Goal: Information Seeking & Learning: Understand process/instructions

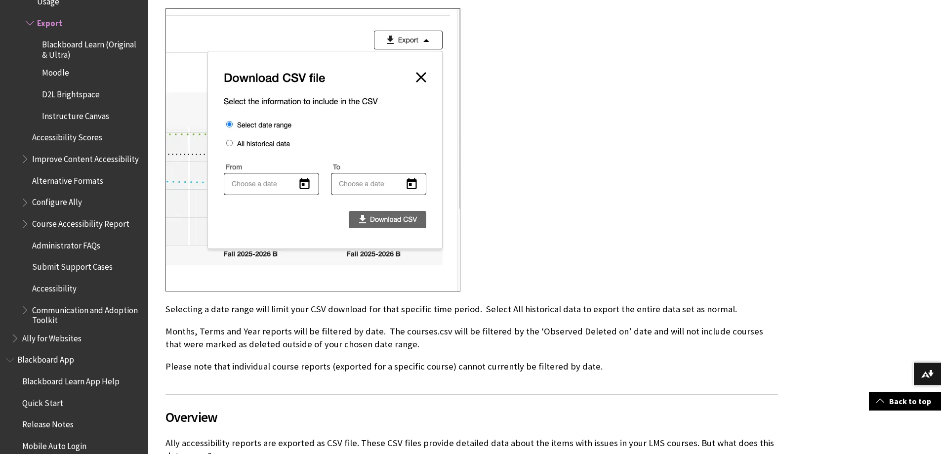
scroll to position [494, 0]
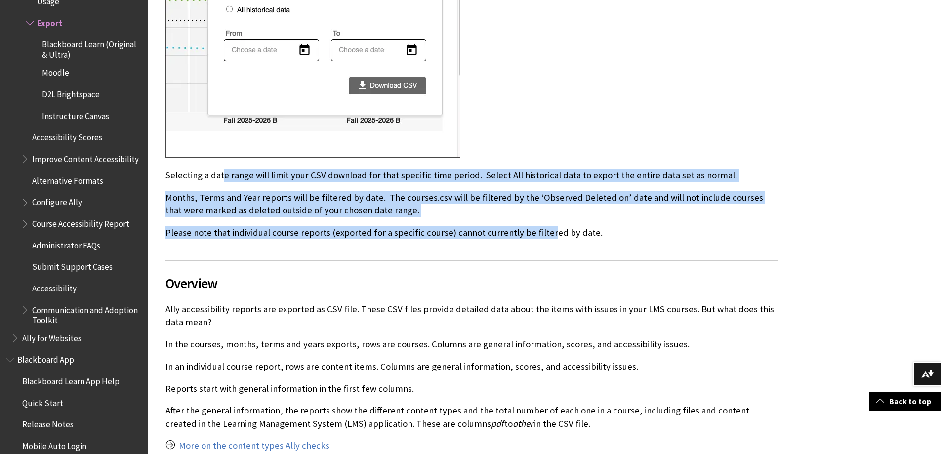
drag, startPoint x: 223, startPoint y: 179, endPoint x: 542, endPoint y: 237, distance: 324.5
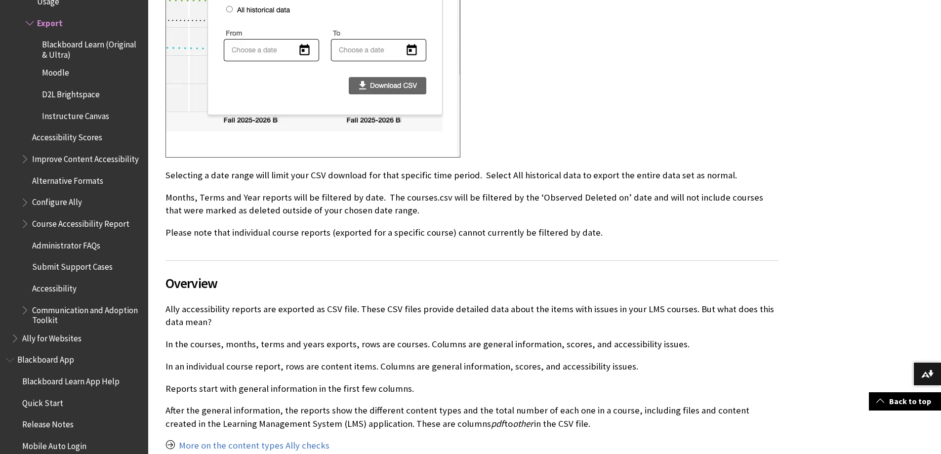
click at [558, 260] on h2 "Overview" at bounding box center [472, 276] width 613 height 33
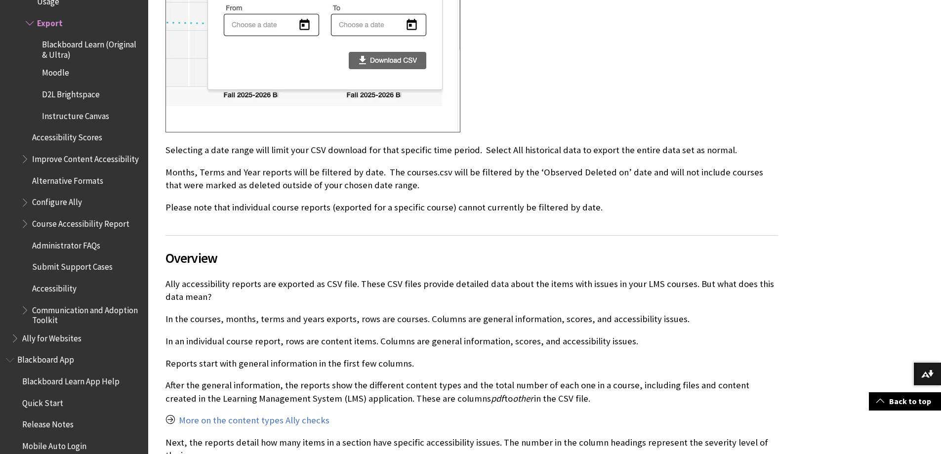
scroll to position [544, 0]
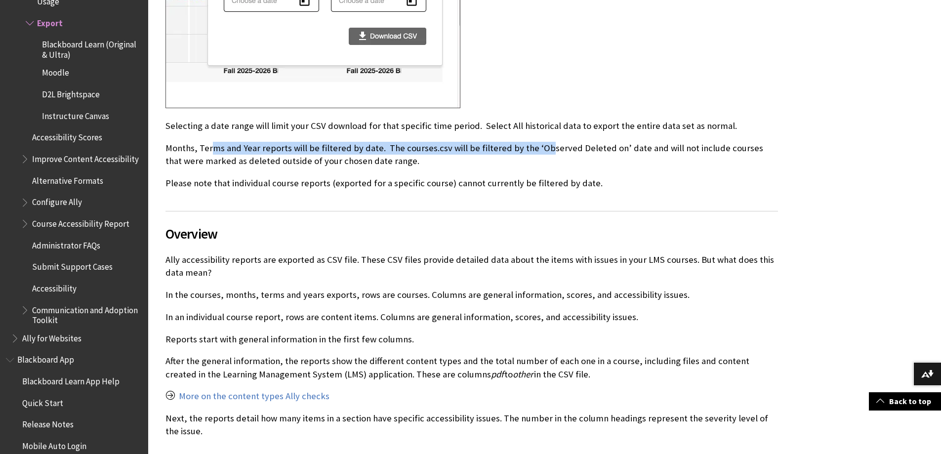
drag, startPoint x: 213, startPoint y: 154, endPoint x: 538, endPoint y: 156, distance: 325.7
click at [536, 154] on p "Months, Terms and Year reports will be filtered by date. The courses.csv will b…" at bounding box center [472, 155] width 613 height 26
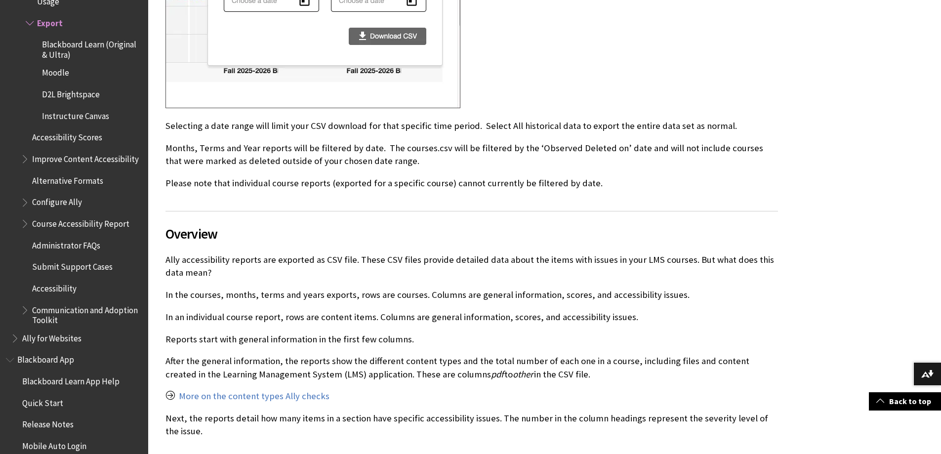
click at [561, 184] on p "Please note that individual course reports (exported for a specific course) can…" at bounding box center [472, 183] width 613 height 13
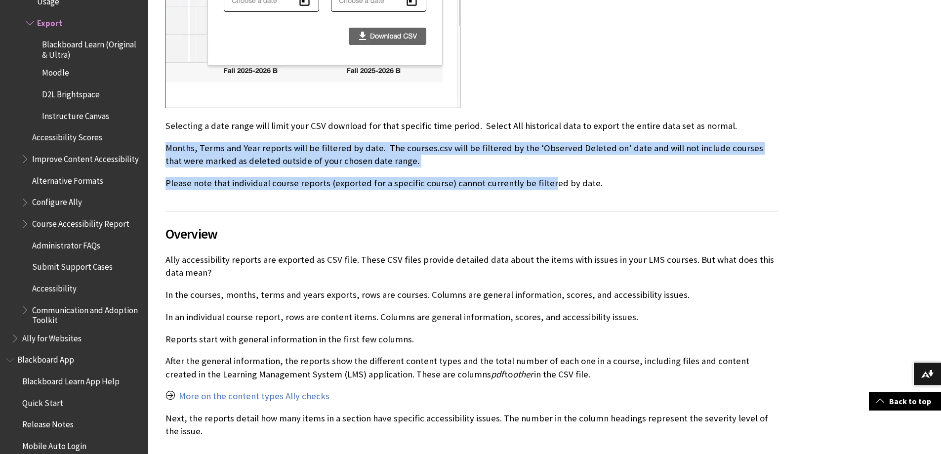
drag, startPoint x: 167, startPoint y: 145, endPoint x: 541, endPoint y: 171, distance: 375.0
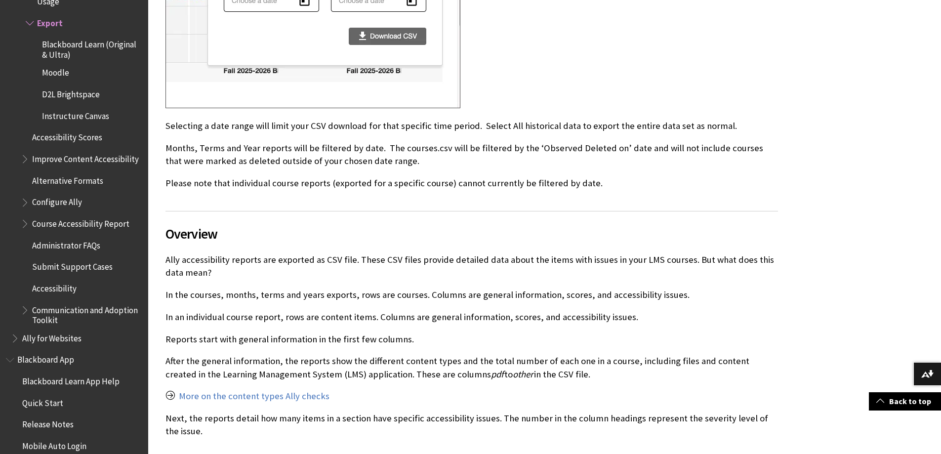
drag, startPoint x: 380, startPoint y: 145, endPoint x: 679, endPoint y: 185, distance: 301.1
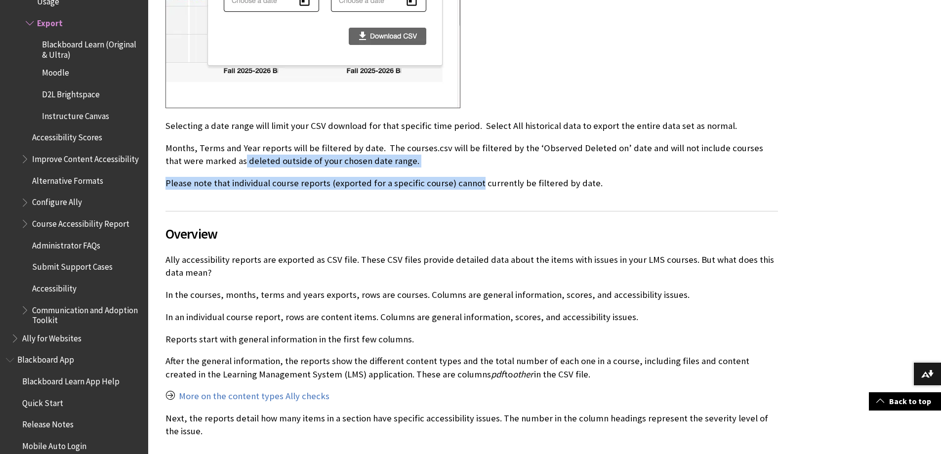
drag, startPoint x: 204, startPoint y: 163, endPoint x: 472, endPoint y: 178, distance: 268.8
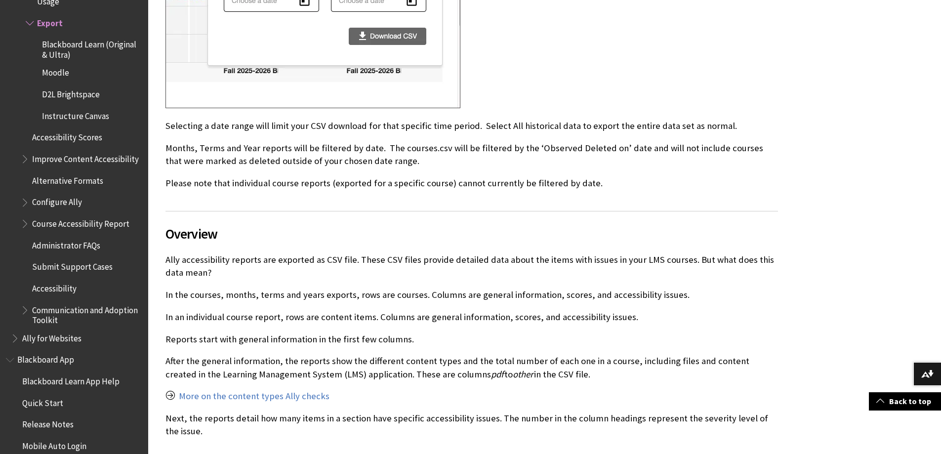
click at [476, 190] on p "Please note that individual course reports (exported for a specific course) can…" at bounding box center [472, 183] width 613 height 13
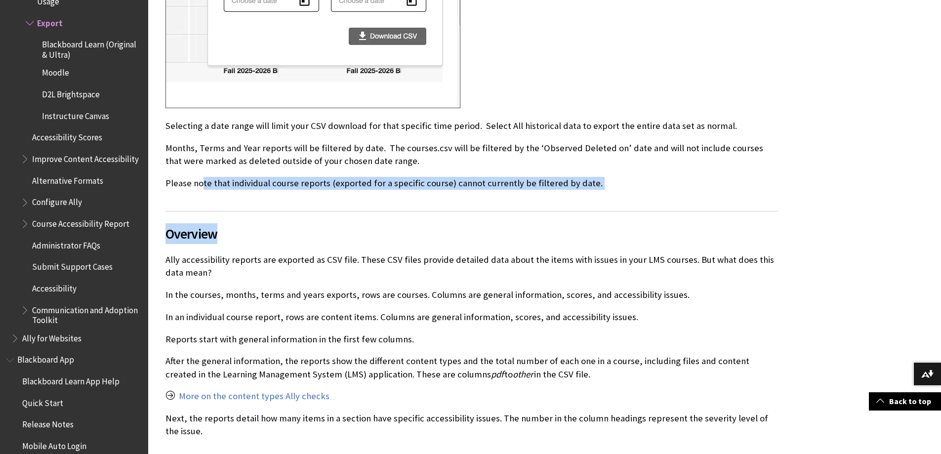
drag, startPoint x: 204, startPoint y: 181, endPoint x: 319, endPoint y: 209, distance: 118.9
click at [319, 204] on div "See details about how course content at your institution is performing and evol…" at bounding box center [472, 236] width 613 height 1106
click at [319, 211] on div "Overview Ally accessibility reports are exported as CSV file. These CSV files p…" at bounding box center [472, 323] width 613 height 248
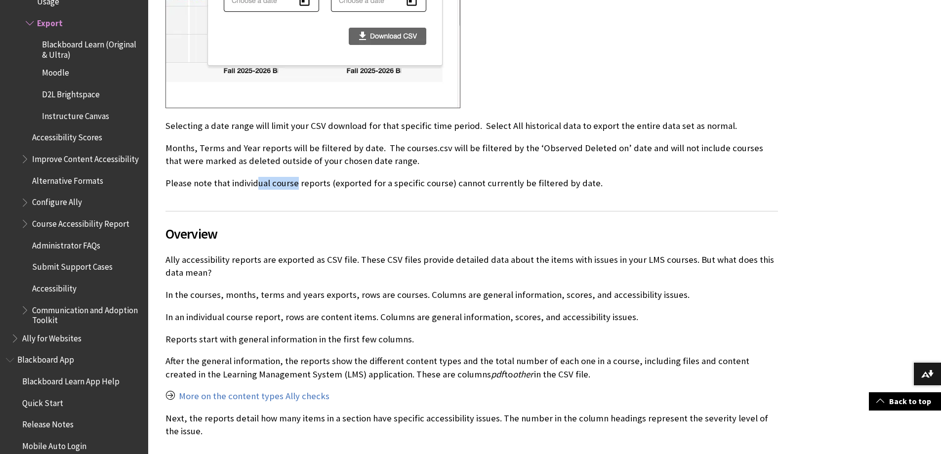
drag, startPoint x: 257, startPoint y: 180, endPoint x: 364, endPoint y: 184, distance: 106.8
click at [320, 182] on p "Please note that individual course reports (exported for a specific course) can…" at bounding box center [472, 183] width 613 height 13
click at [429, 190] on p "Please note that individual course reports (exported for a specific course) can…" at bounding box center [472, 183] width 613 height 13
click at [439, 201] on div "Overview Ally accessibility reports are exported as CSV file. These CSV files p…" at bounding box center [472, 323] width 613 height 248
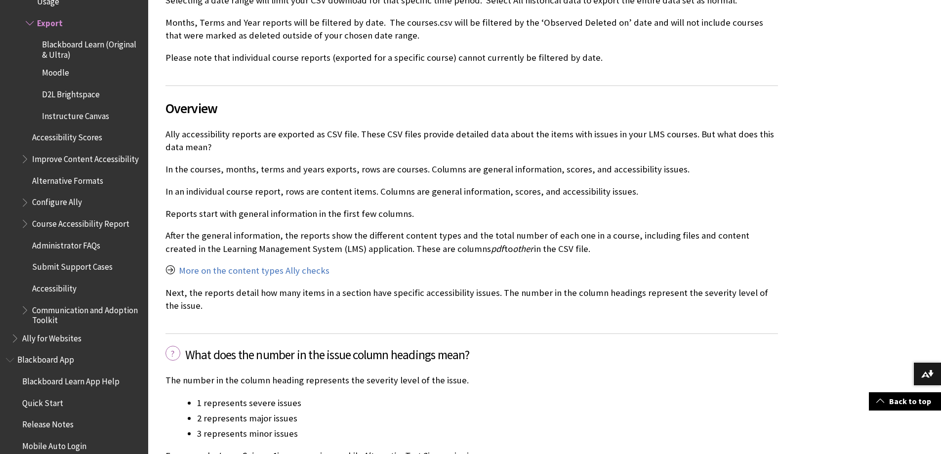
scroll to position [692, 0]
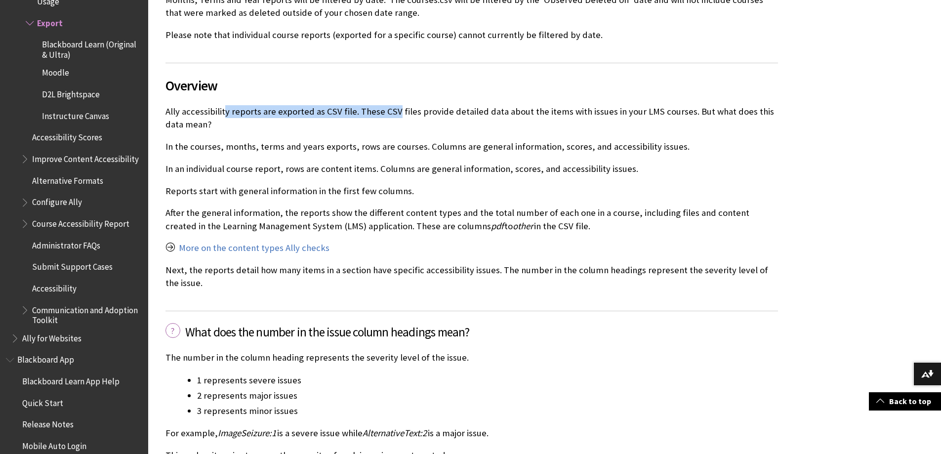
drag, startPoint x: 222, startPoint y: 110, endPoint x: 394, endPoint y: 112, distance: 171.5
click at [394, 112] on p "Ally accessibility reports are exported as CSV file. These CSV files provide de…" at bounding box center [472, 118] width 613 height 26
click at [397, 118] on p "Ally accessibility reports are exported as CSV file. These CSV files provide de…" at bounding box center [472, 118] width 613 height 26
drag, startPoint x: 397, startPoint y: 118, endPoint x: 514, endPoint y: 151, distance: 121.2
click at [497, 120] on p "Ally accessibility reports are exported as CSV file. These CSV files provide de…" at bounding box center [472, 118] width 613 height 26
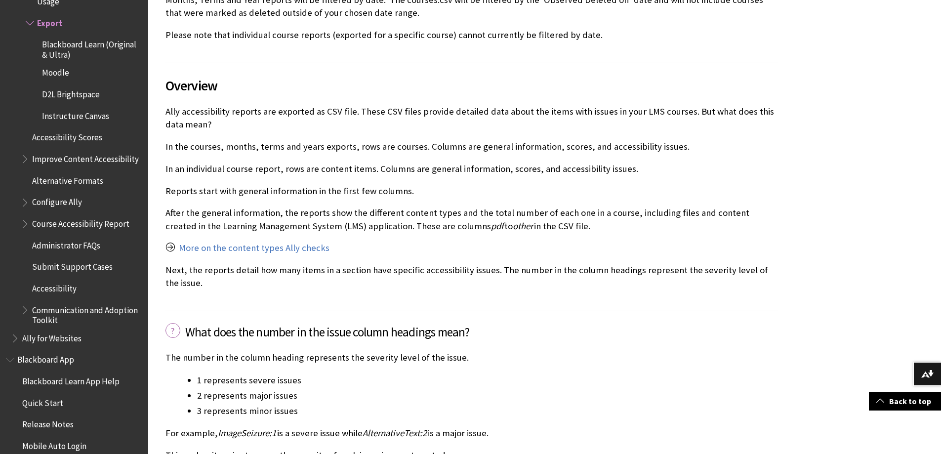
click at [514, 151] on p "In the courses, months, terms and years exports, rows are courses. Columns are …" at bounding box center [472, 146] width 613 height 13
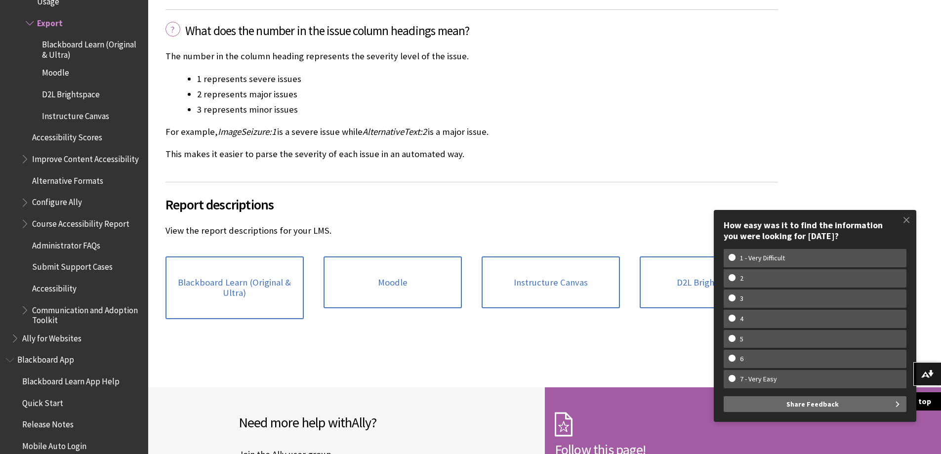
scroll to position [939, 0]
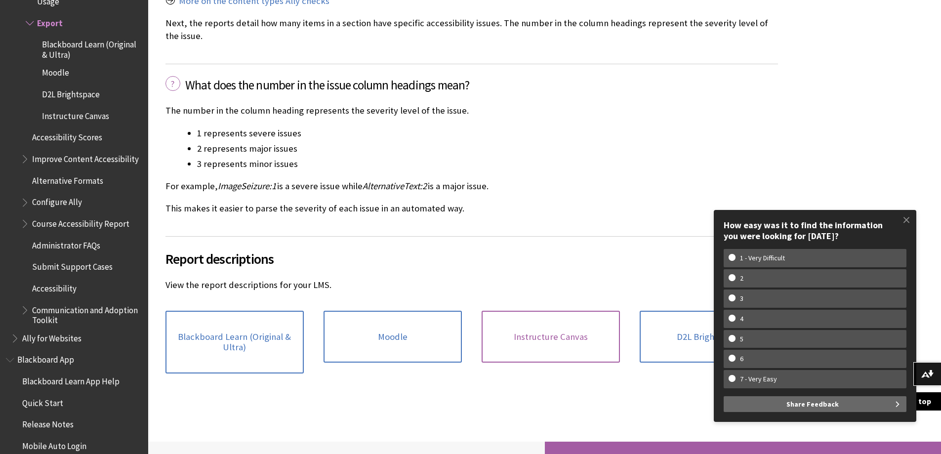
click at [561, 339] on link "Instructure Canvas" at bounding box center [551, 337] width 138 height 52
click at [526, 330] on link "Instructure Canvas" at bounding box center [551, 337] width 138 height 52
